Goal: Transaction & Acquisition: Download file/media

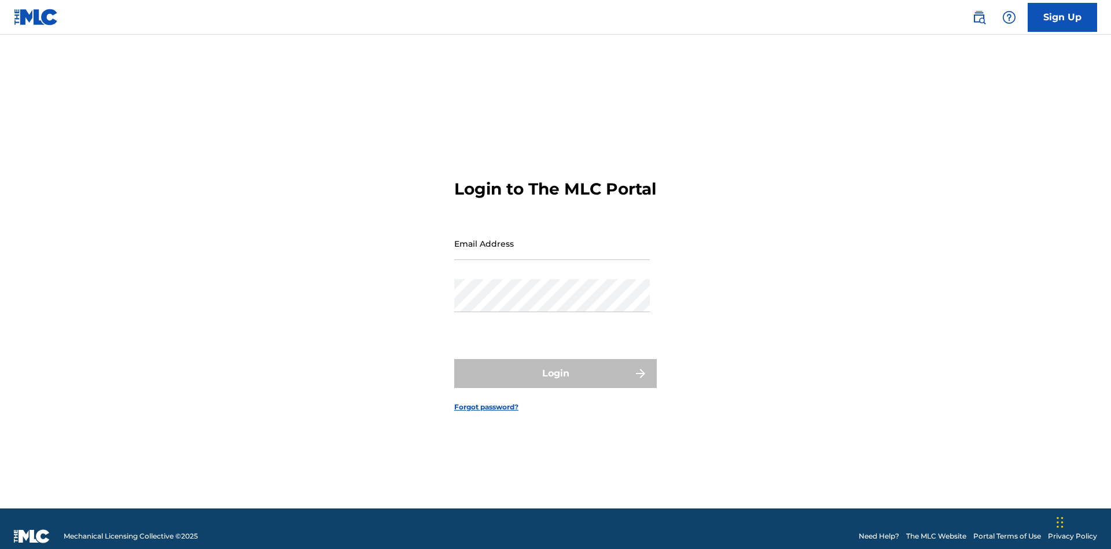
scroll to position [15, 0]
click at [552, 238] on input "Email Address" at bounding box center [552, 243] width 196 height 33
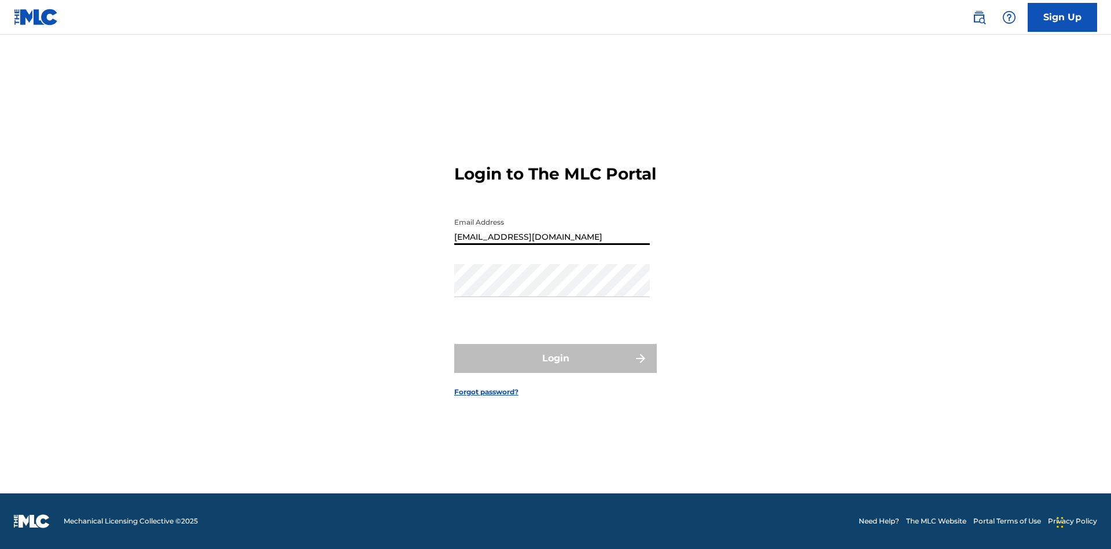
type input "Duke.McTesterson@gmail.com"
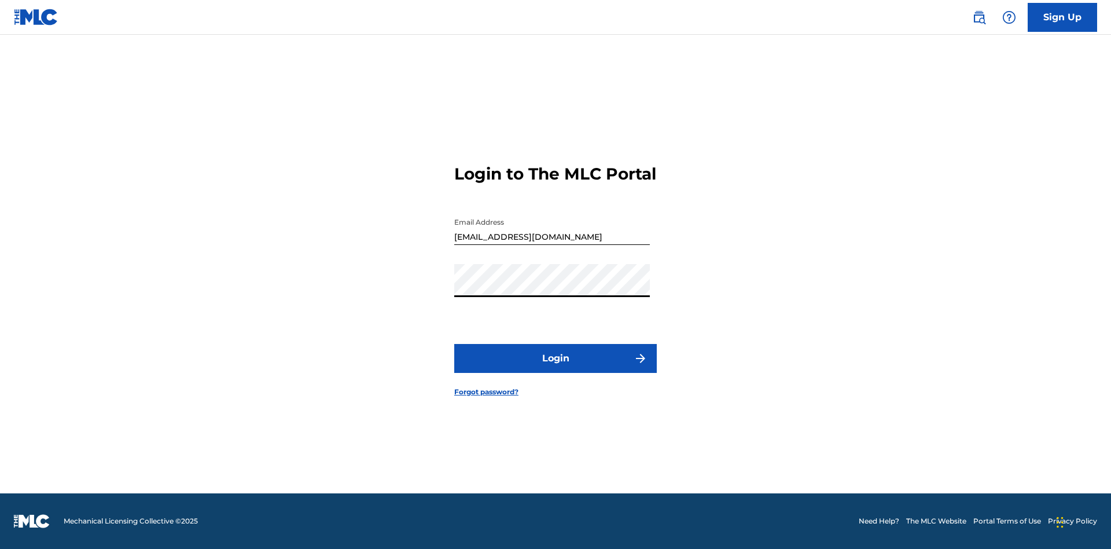
click at [556, 368] on button "Login" at bounding box center [555, 358] width 203 height 29
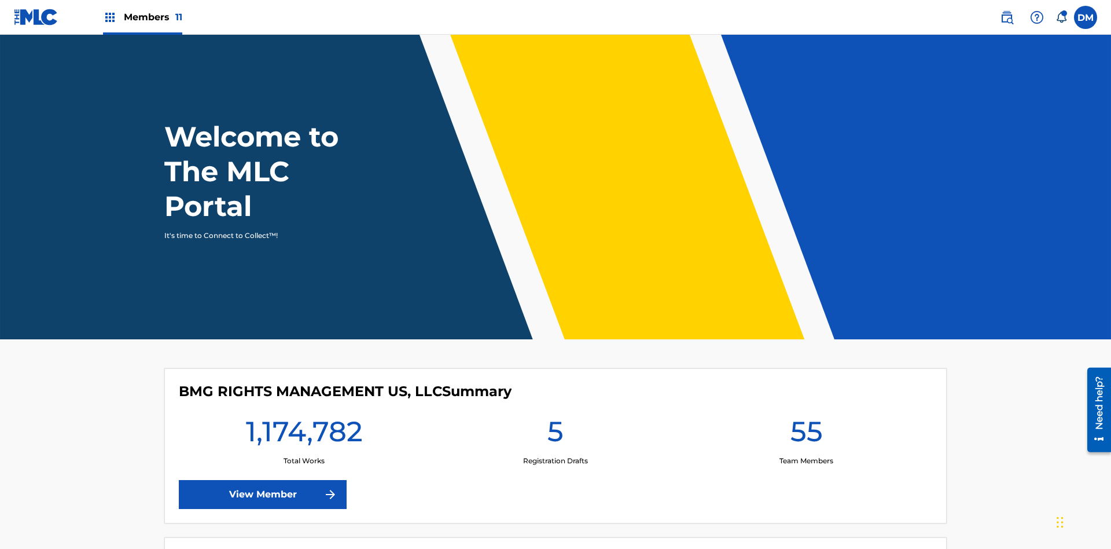
click at [142, 17] on span "Members 11" at bounding box center [153, 16] width 58 height 13
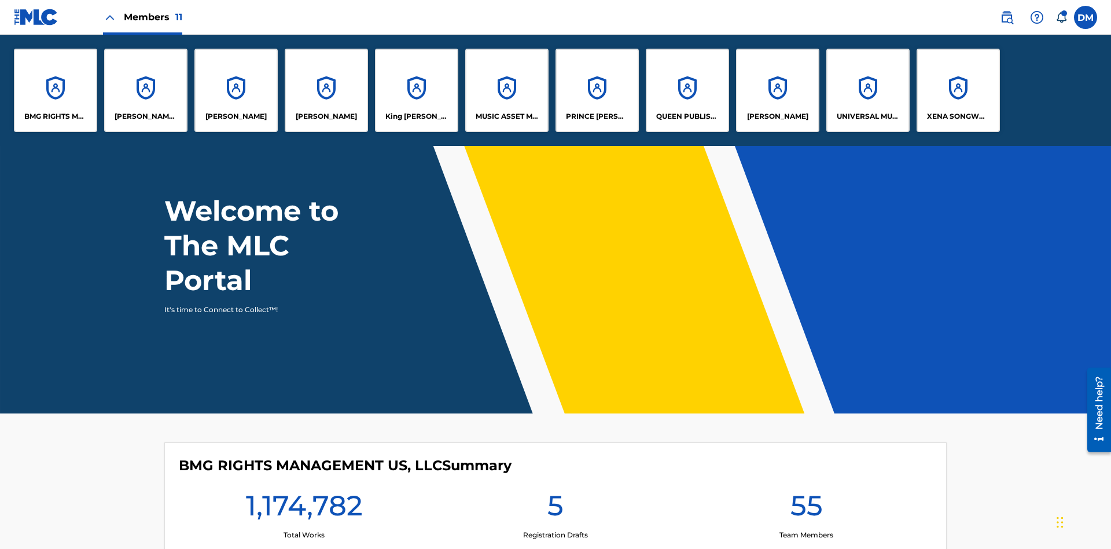
click at [868, 116] on p "UNIVERSAL MUSIC PUB GROUP" at bounding box center [868, 116] width 63 height 10
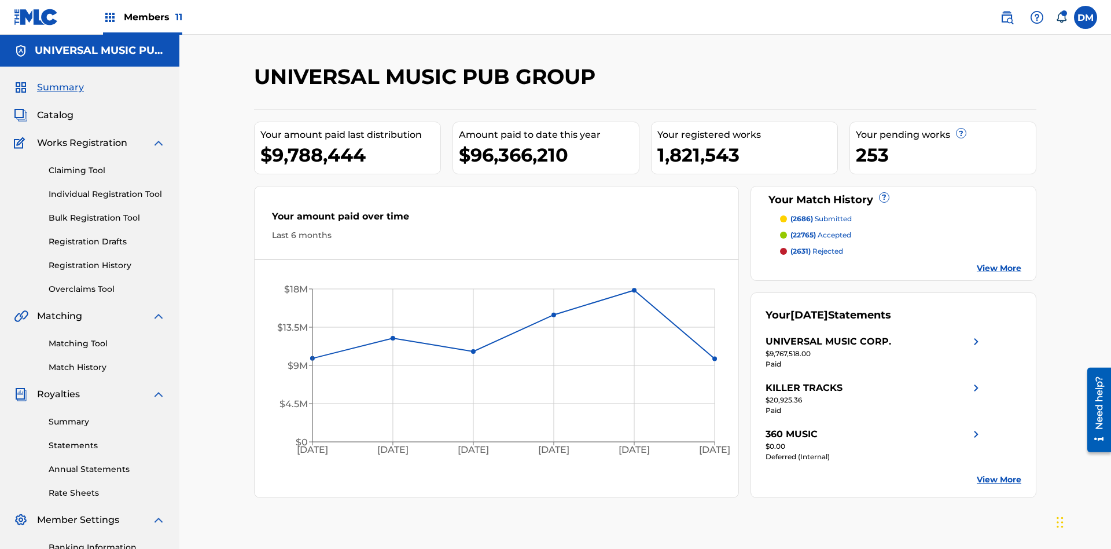
click at [107, 487] on link "Rate Sheets" at bounding box center [107, 493] width 117 height 12
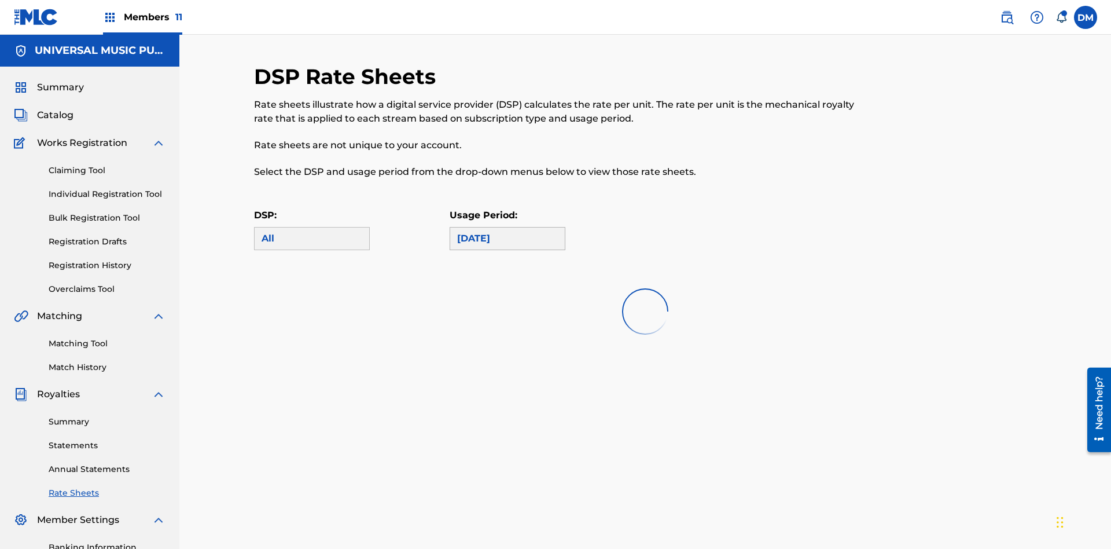
click at [508, 231] on div "May 2025" at bounding box center [507, 238] width 101 height 14
click at [312, 231] on div "All" at bounding box center [312, 238] width 101 height 14
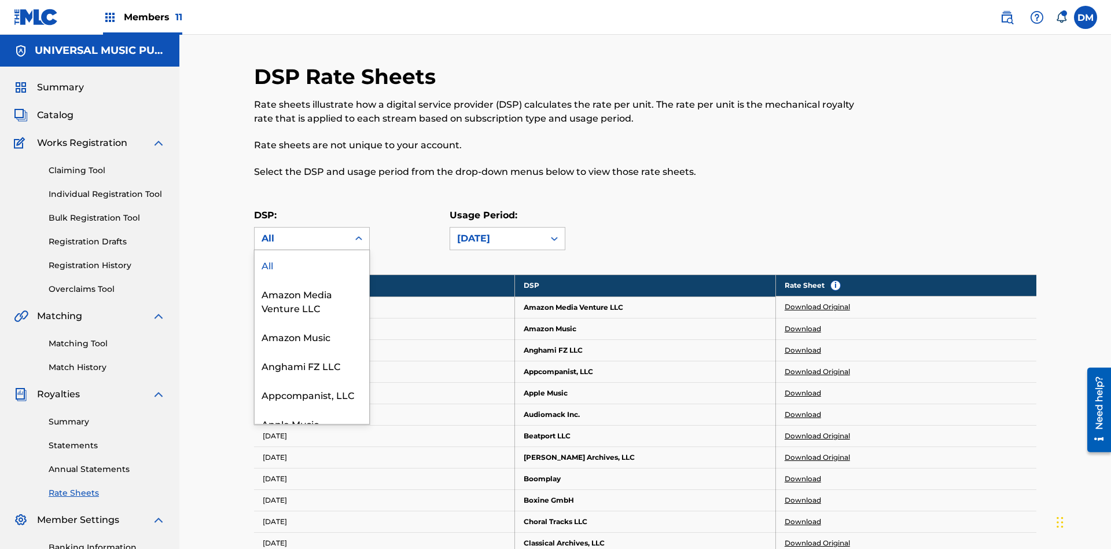
click at [312, 466] on div "Beatport LLC" at bounding box center [312, 480] width 115 height 29
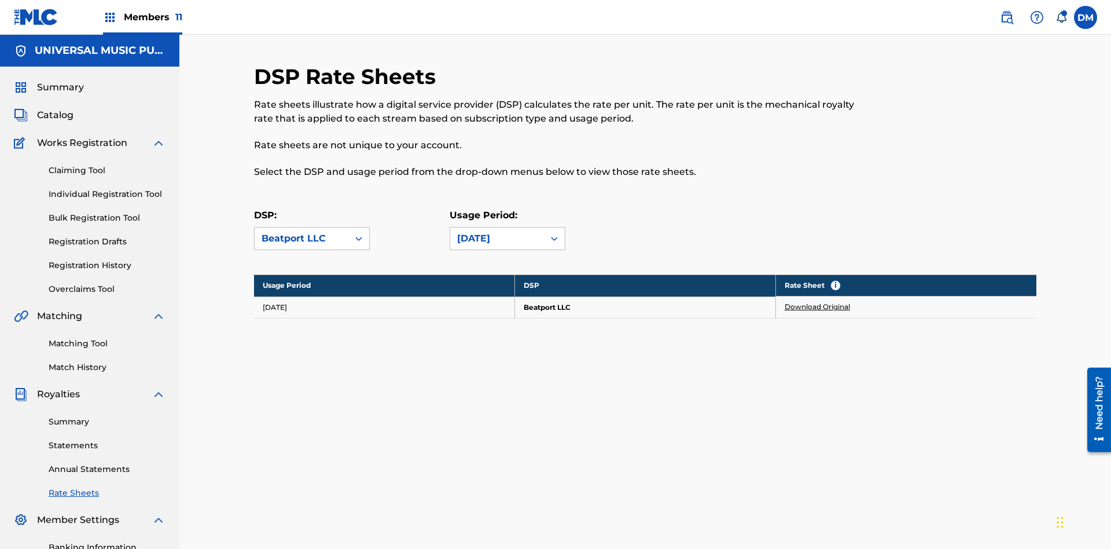
click at [818, 302] on link "Download Original" at bounding box center [817, 307] width 65 height 10
